Goal: Check status: Check status

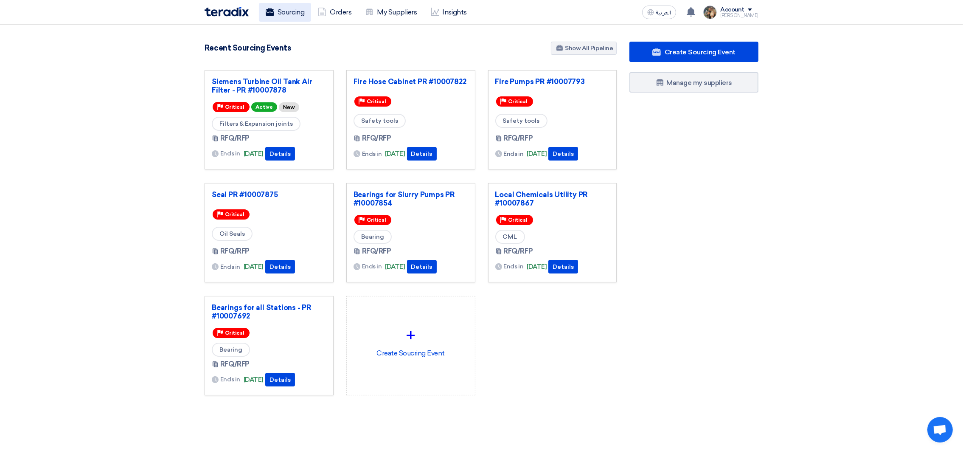
drag, startPoint x: 0, startPoint y: 0, endPoint x: 284, endPoint y: 14, distance: 283.9
click at [284, 14] on link "Sourcing" at bounding box center [285, 12] width 52 height 19
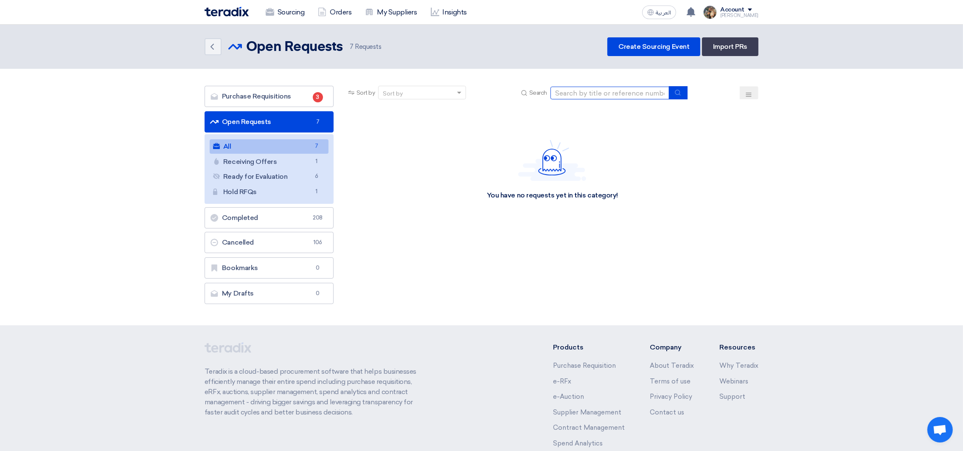
click at [563, 93] on input at bounding box center [609, 93] width 119 height 13
type input "10007710"
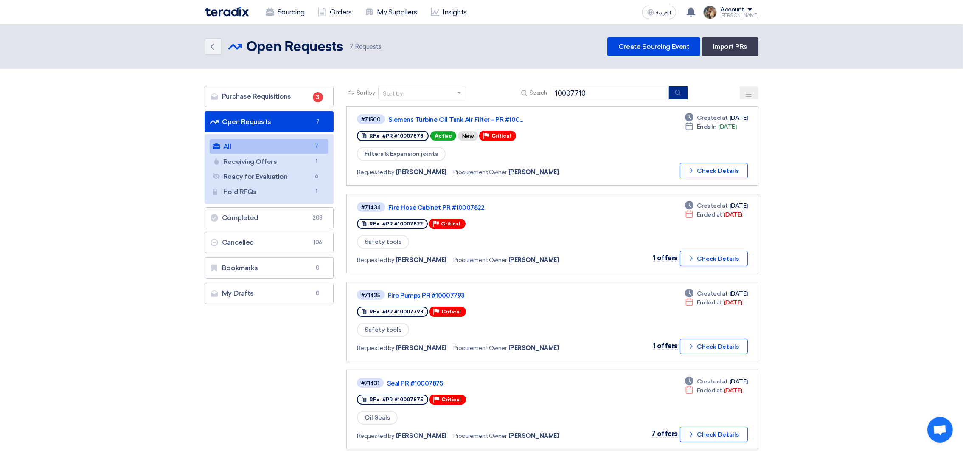
click at [685, 90] on button "submit" at bounding box center [678, 92] width 19 height 13
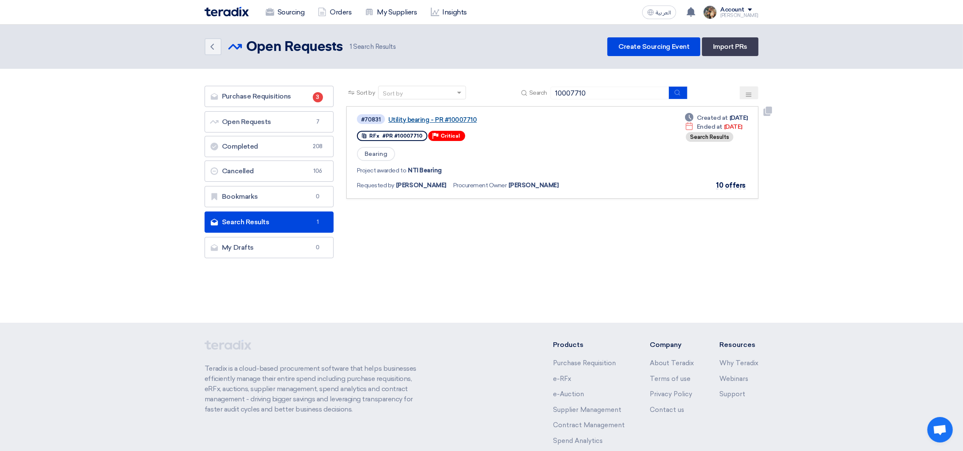
click at [424, 120] on link "Utility bearing - PR #10007710" at bounding box center [494, 120] width 212 height 8
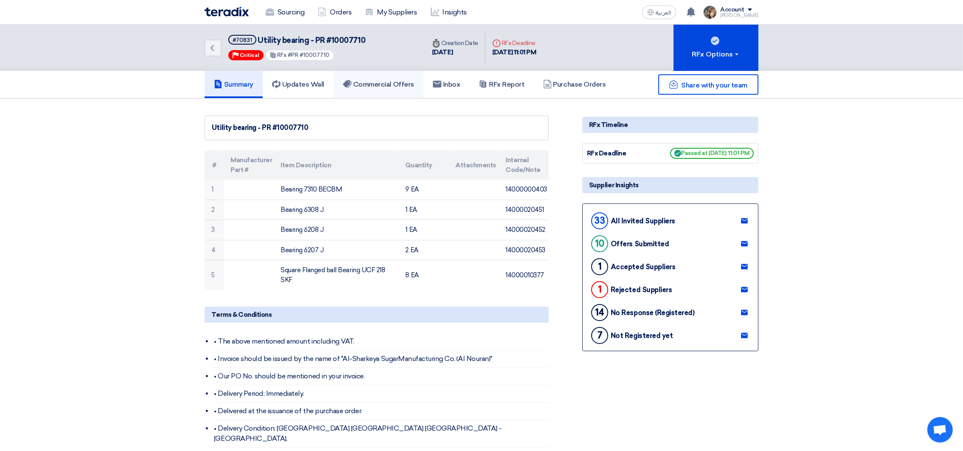
click at [359, 87] on link "Commercial Offers" at bounding box center [379, 84] width 90 height 27
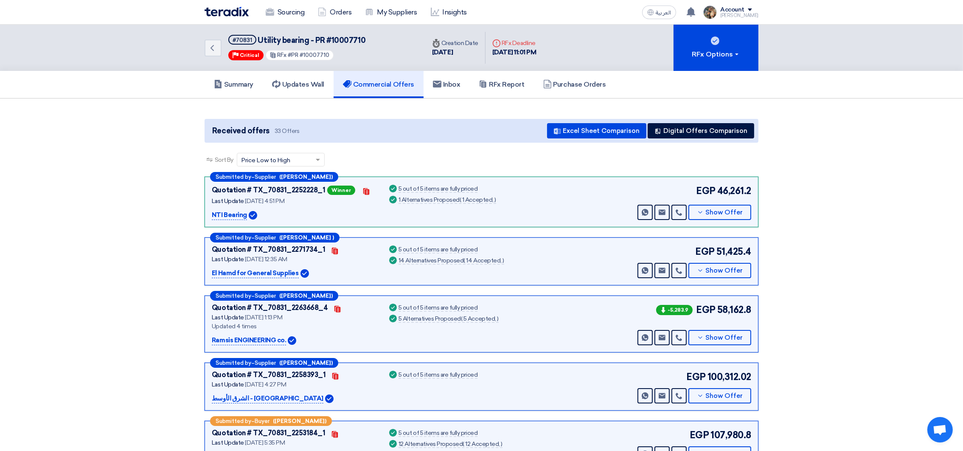
scroll to position [127, 0]
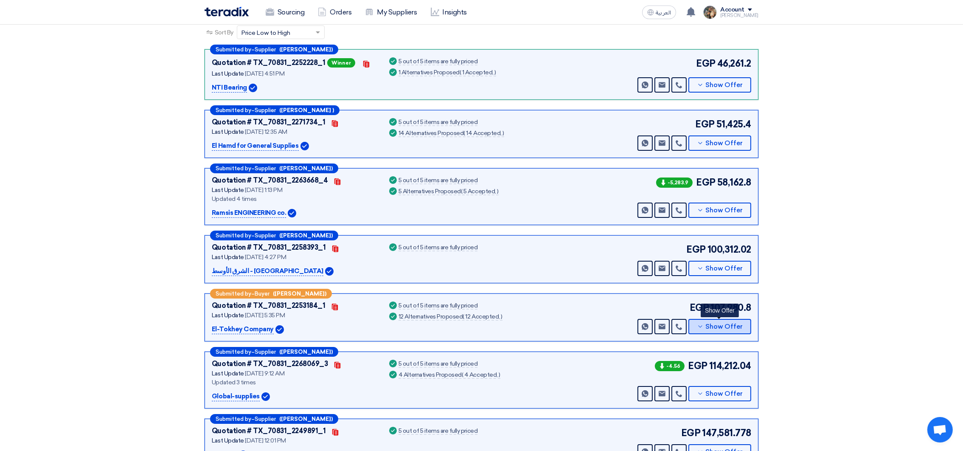
drag, startPoint x: 709, startPoint y: 327, endPoint x: 551, endPoint y: 305, distance: 159.4
click at [709, 327] on span "Show Offer" at bounding box center [724, 326] width 37 height 6
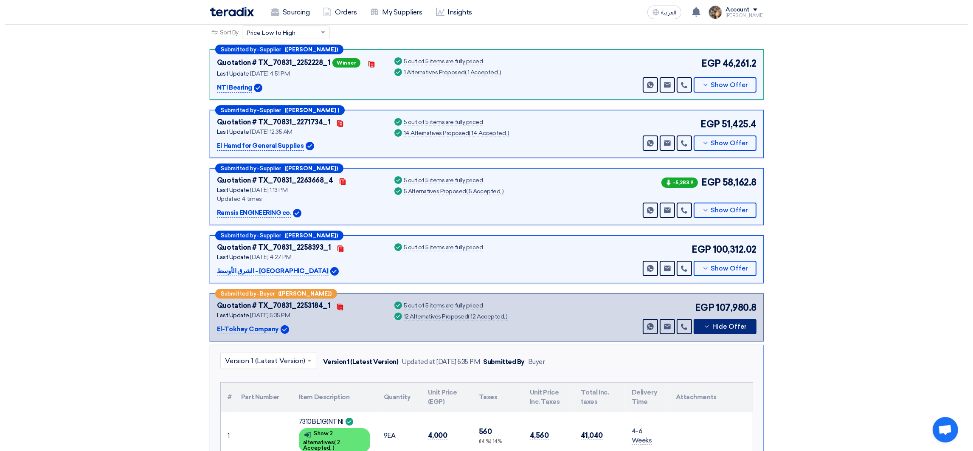
scroll to position [382, 0]
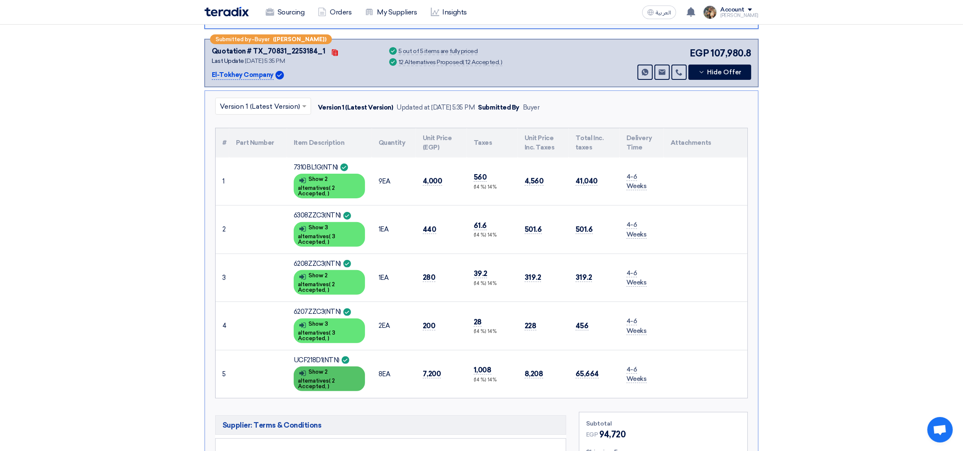
click at [338, 366] on div "Show details Show 2 alternatives ( 2 Accepted, )" at bounding box center [329, 378] width 71 height 25
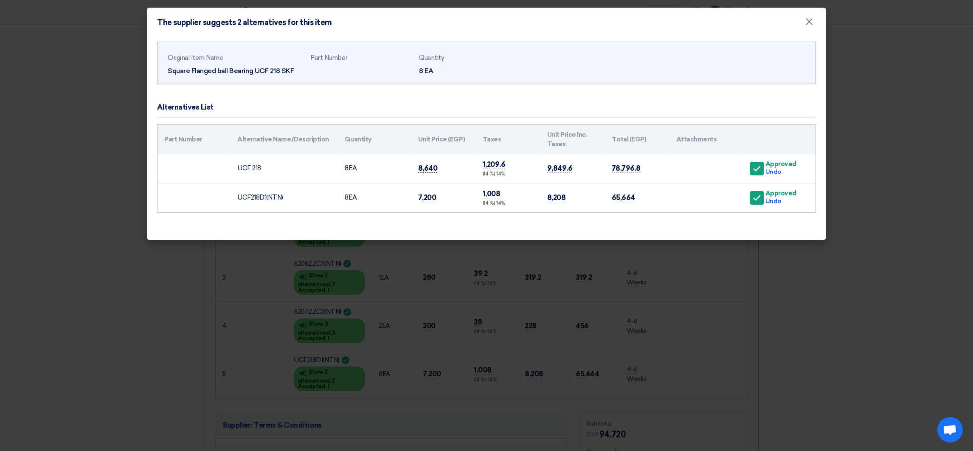
click at [425, 169] on span "8,640" at bounding box center [428, 168] width 20 height 9
click at [404, 172] on td "8 EA" at bounding box center [374, 168] width 73 height 29
click at [425, 166] on span "8,640" at bounding box center [428, 168] width 20 height 9
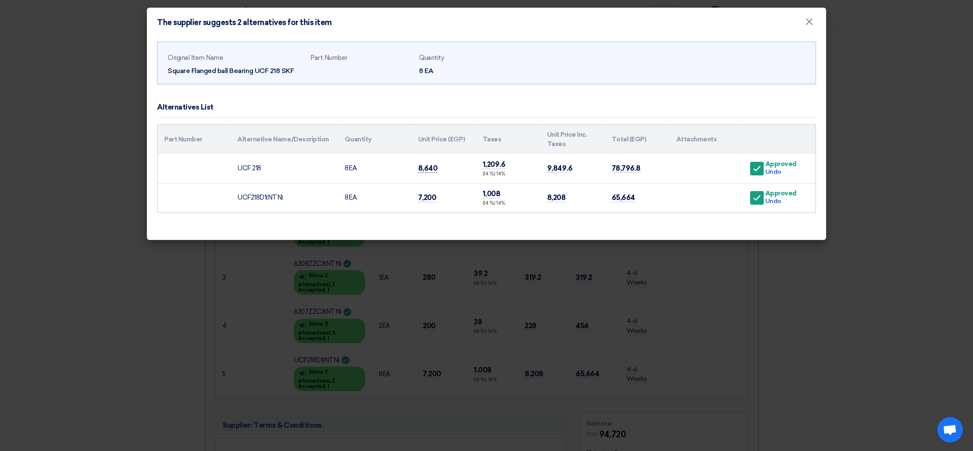
copy span "8,640"
